Goal: Task Accomplishment & Management: Manage account settings

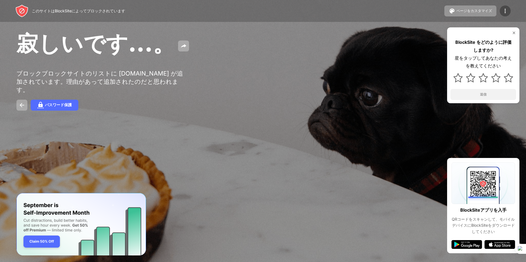
click at [505, 8] on img at bounding box center [505, 11] width 7 height 7
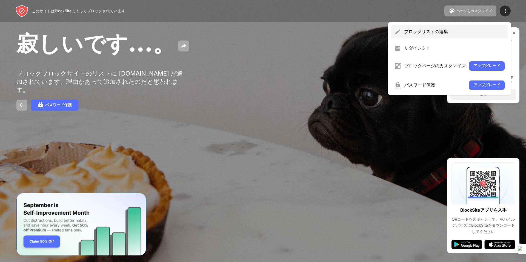
click at [444, 34] on font "ブロックリストの編集" at bounding box center [426, 31] width 44 height 5
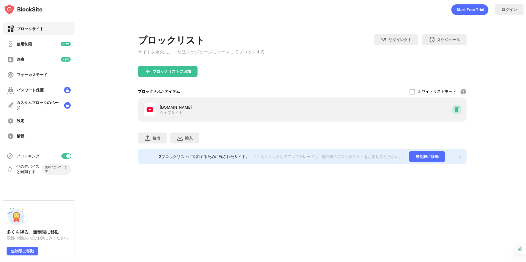
click at [458, 110] on img at bounding box center [456, 109] width 5 height 5
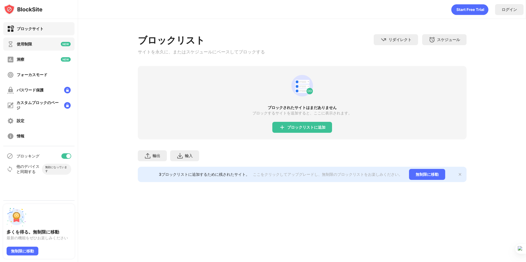
drag, startPoint x: 11, startPoint y: 45, endPoint x: 13, endPoint y: 48, distance: 3.9
click at [25, 61] on div "洞察" at bounding box center [38, 59] width 71 height 13
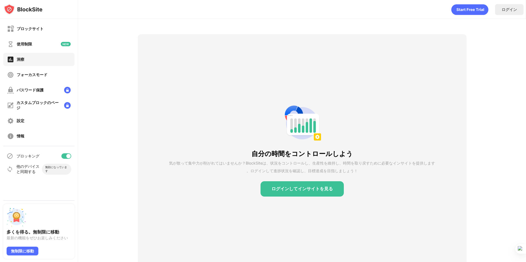
drag, startPoint x: 106, startPoint y: 79, endPoint x: 109, endPoint y: 79, distance: 3.6
drag, startPoint x: 107, startPoint y: 47, endPoint x: 120, endPoint y: 49, distance: 13.4
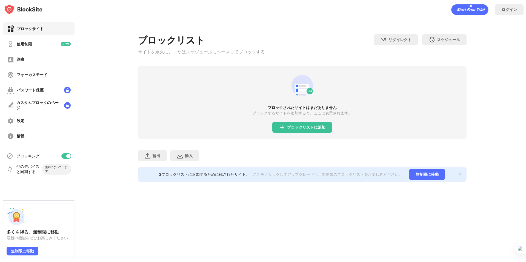
drag, startPoint x: 99, startPoint y: 37, endPoint x: 100, endPoint y: 33, distance: 3.7
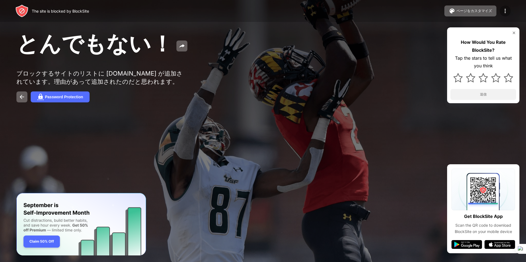
click at [504, 12] on img at bounding box center [505, 11] width 7 height 7
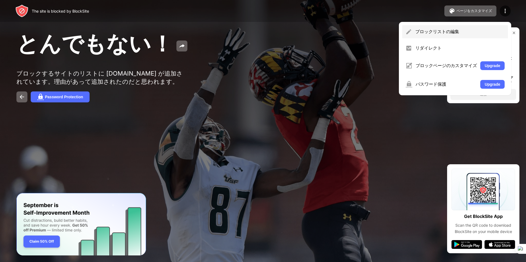
click at [416, 33] on div "ブロックリストの編集" at bounding box center [459, 32] width 89 height 6
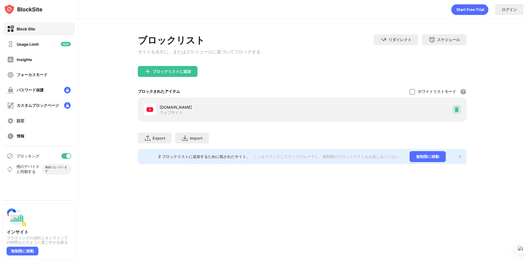
click at [456, 111] on img at bounding box center [456, 109] width 5 height 5
